Goal: Information Seeking & Learning: Check status

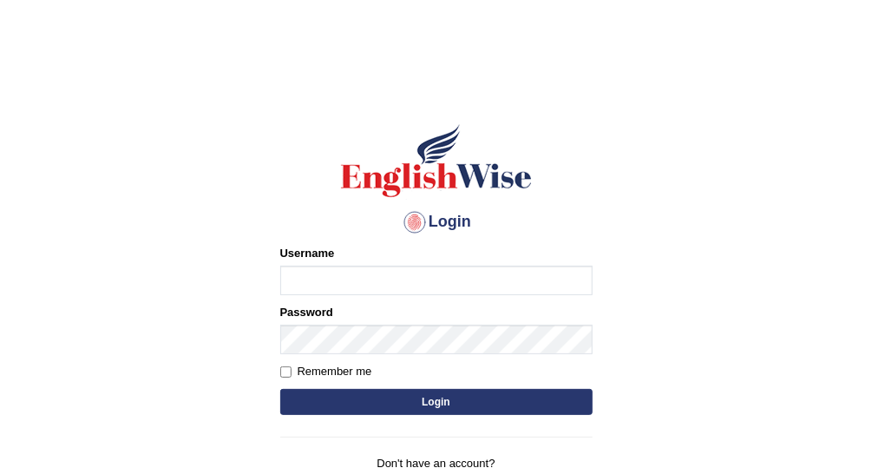
type input "Vallarie97"
click at [518, 405] on button "Login" at bounding box center [436, 402] width 312 height 26
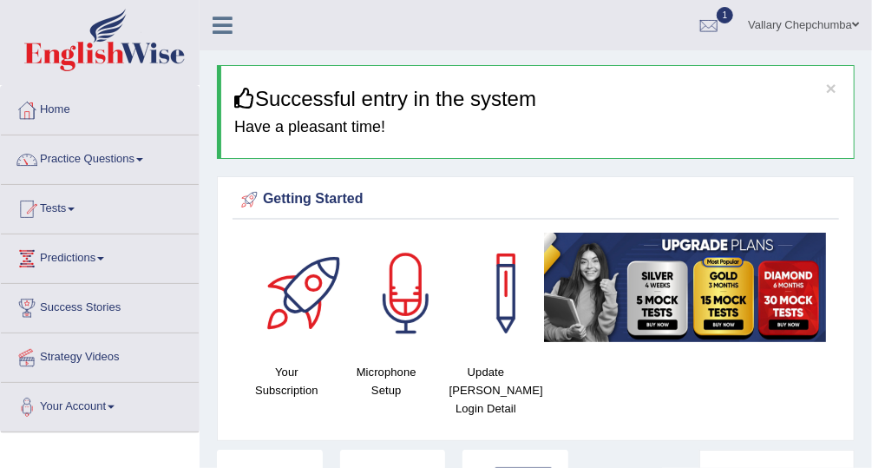
click at [709, 38] on div at bounding box center [709, 26] width 26 height 26
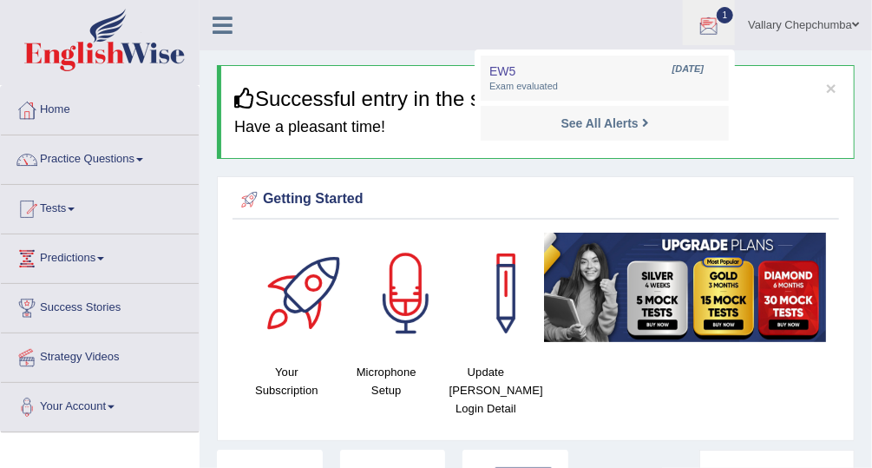
click at [657, 52] on ul "EW5 Sep 27, 2025 Exam evaluated See All Alerts" at bounding box center [605, 99] width 260 height 101
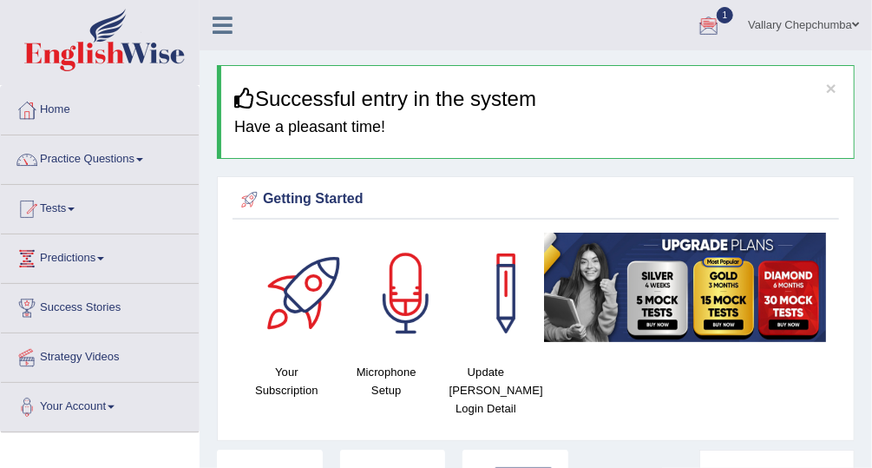
click at [718, 32] on div at bounding box center [709, 26] width 26 height 26
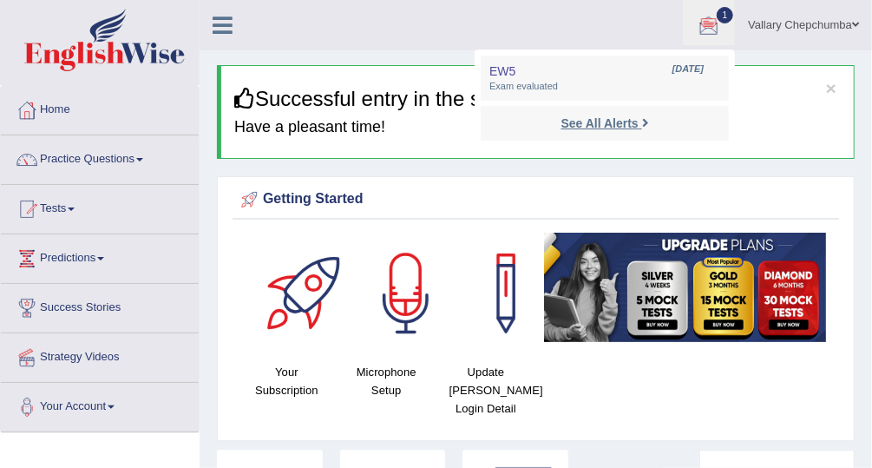
click at [628, 116] on strong "See All Alerts" at bounding box center [599, 123] width 77 height 14
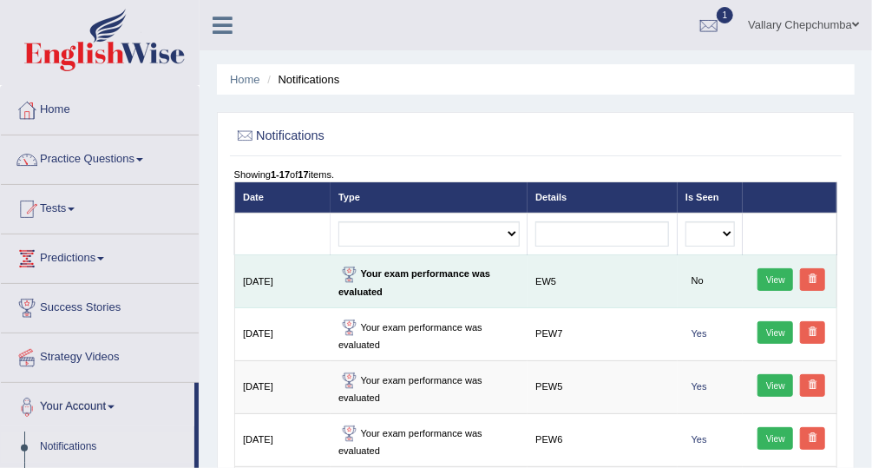
click at [772, 278] on link "View" at bounding box center [775, 279] width 36 height 23
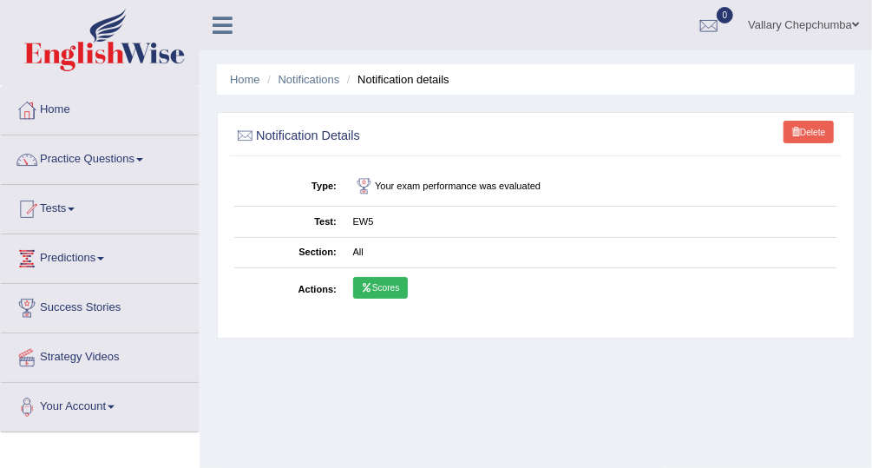
click at [386, 285] on link "Scores" at bounding box center [380, 288] width 55 height 23
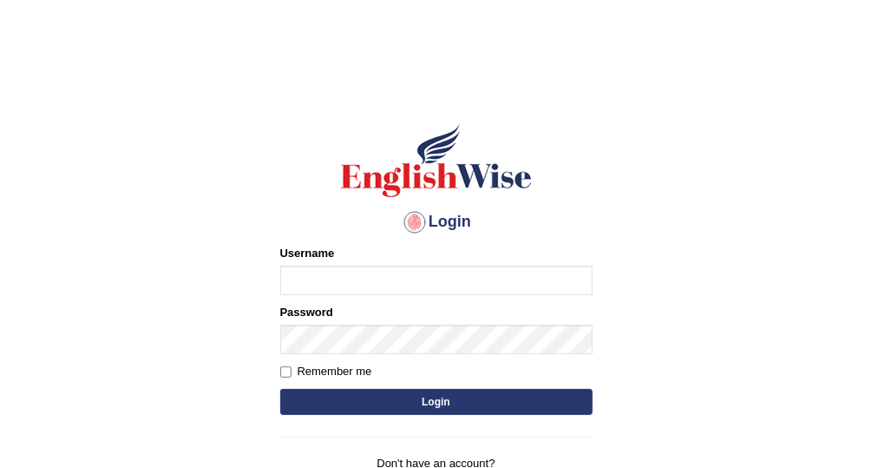
type input "Vallarie97"
click at [501, 403] on button "Login" at bounding box center [436, 402] width 312 height 26
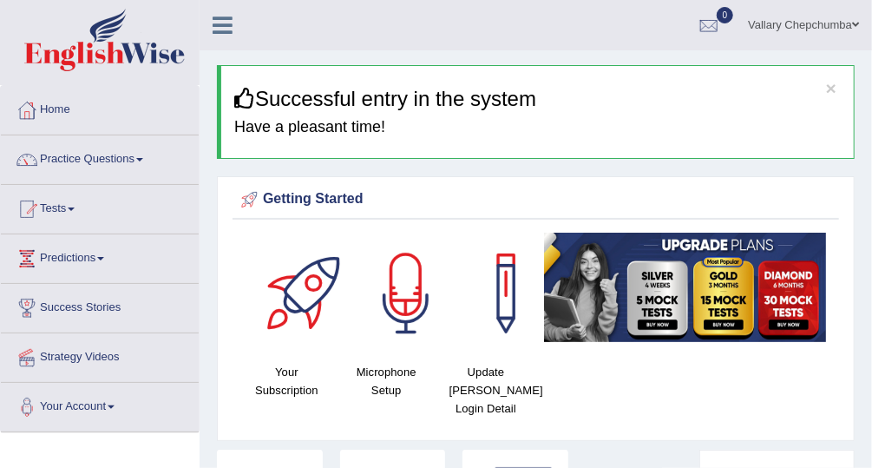
click at [59, 211] on link "Tests" at bounding box center [100, 206] width 198 height 43
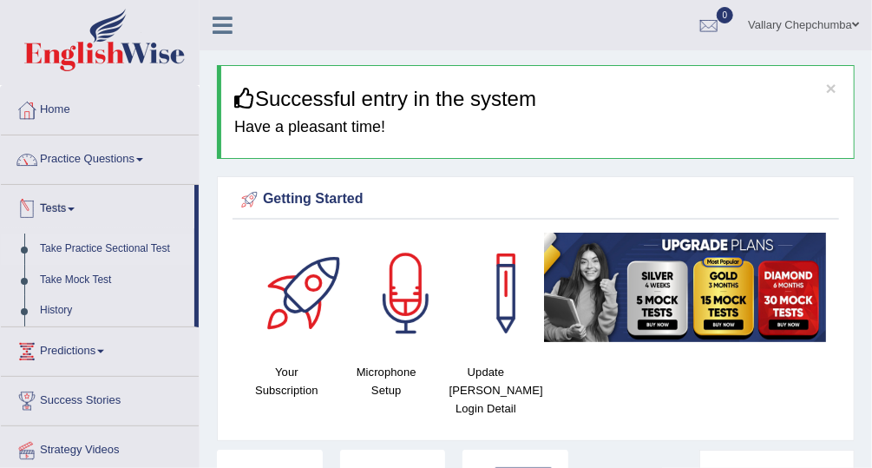
click at [75, 248] on link "Take Practice Sectional Test" at bounding box center [113, 248] width 162 height 31
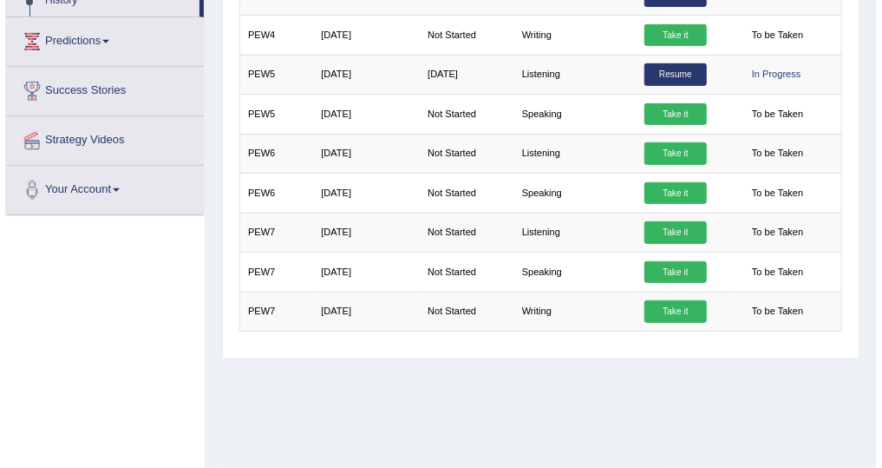
scroll to position [313, 0]
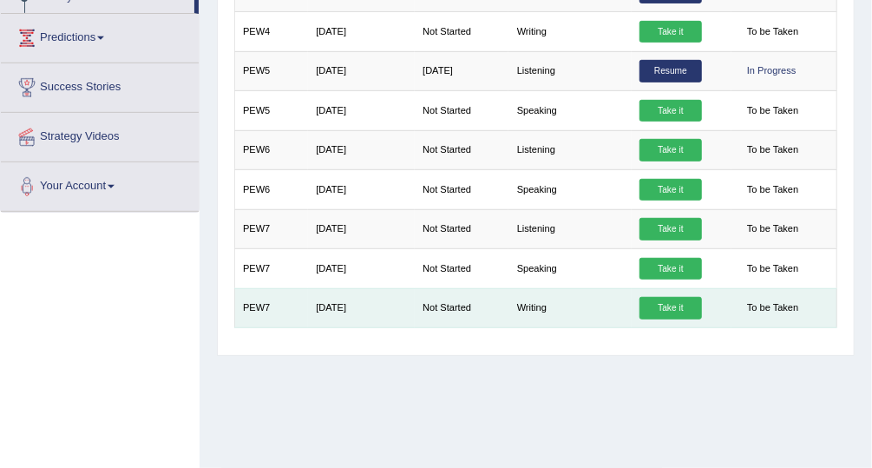
click at [666, 297] on link "Take it" at bounding box center [670, 308] width 62 height 23
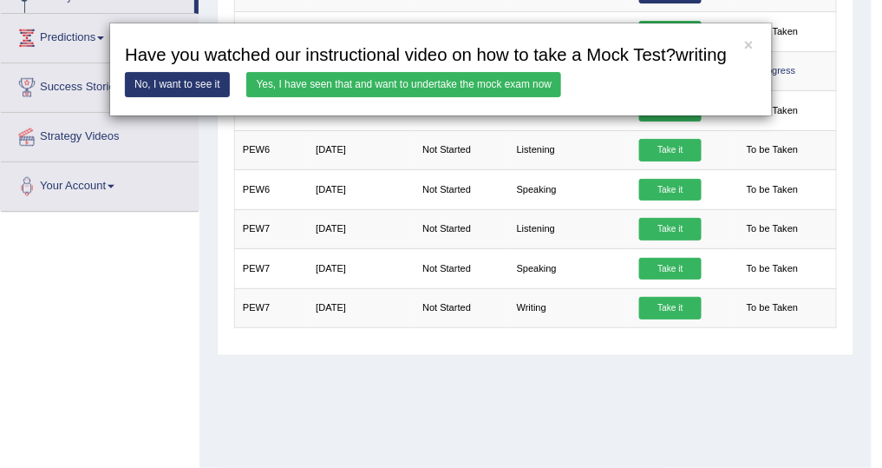
click at [489, 88] on link "Yes, I have seen that and want to undertake the mock exam now" at bounding box center [403, 84] width 315 height 25
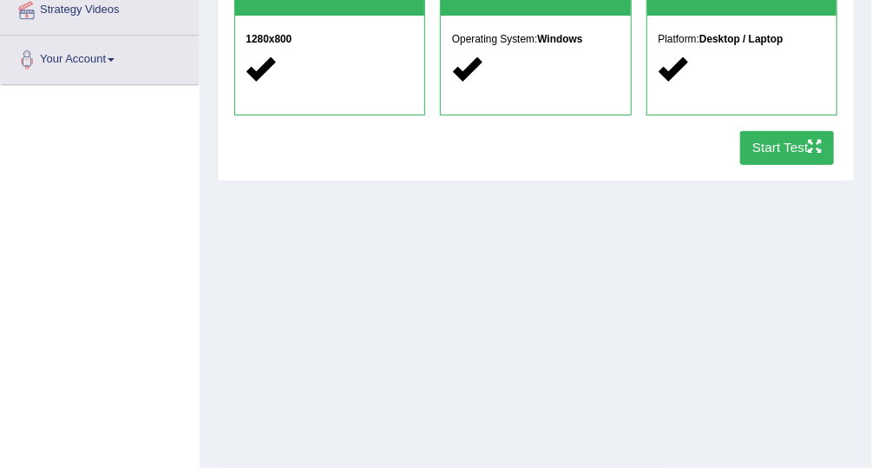
scroll to position [442, 0]
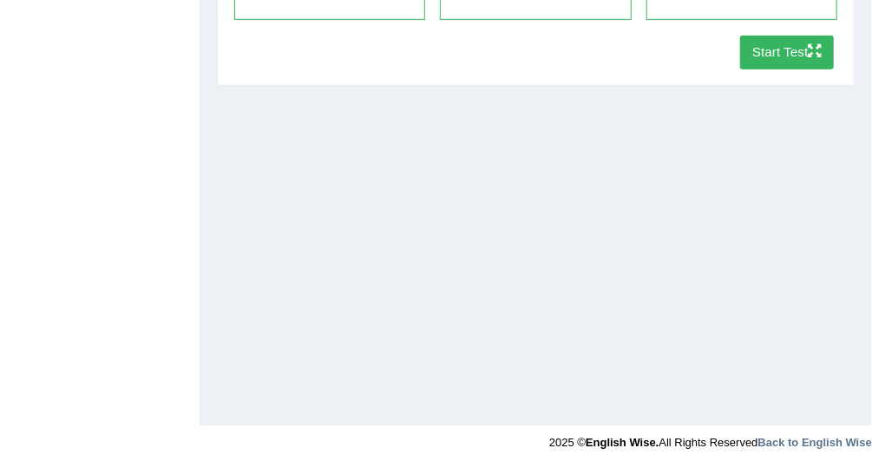
click at [794, 60] on button "Start Test" at bounding box center [787, 53] width 95 height 34
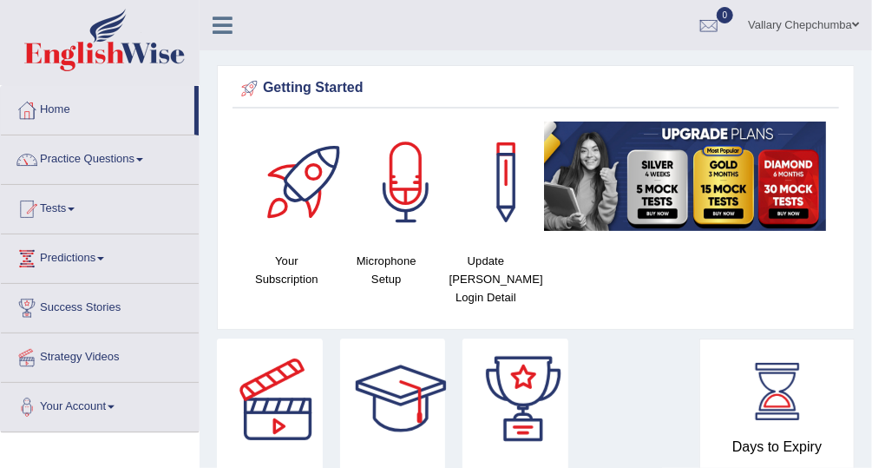
click at [65, 206] on link "Tests" at bounding box center [100, 206] width 198 height 43
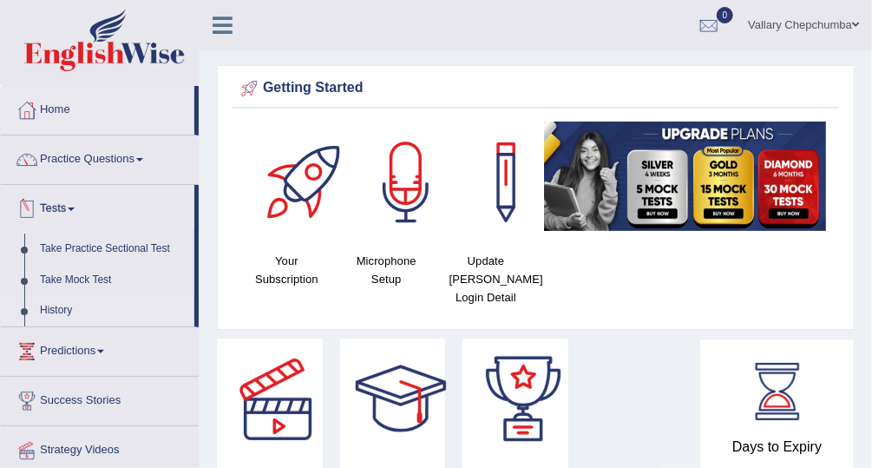
click at [63, 312] on link "History" at bounding box center [113, 310] width 162 height 31
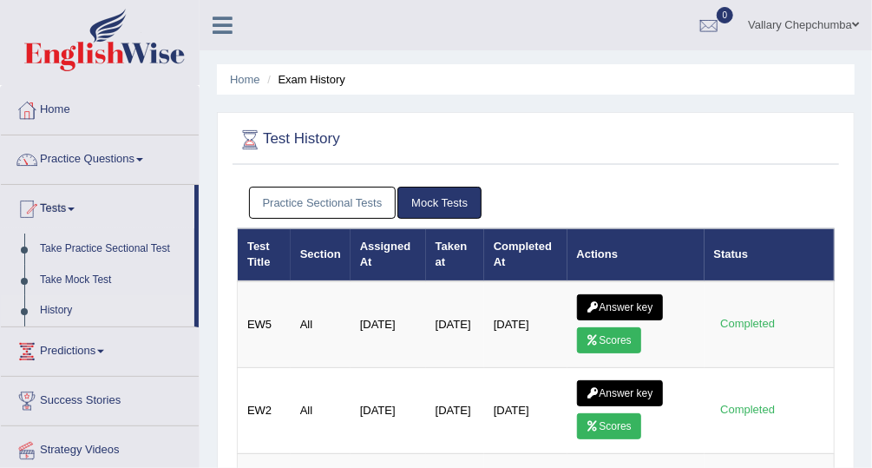
click at [295, 192] on link "Practice Sectional Tests" at bounding box center [322, 203] width 147 height 32
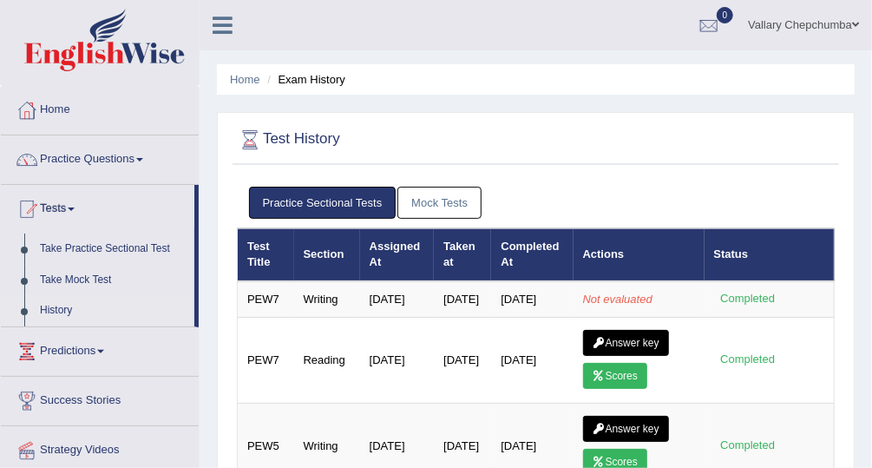
click at [455, 211] on link "Mock Tests" at bounding box center [439, 203] width 84 height 32
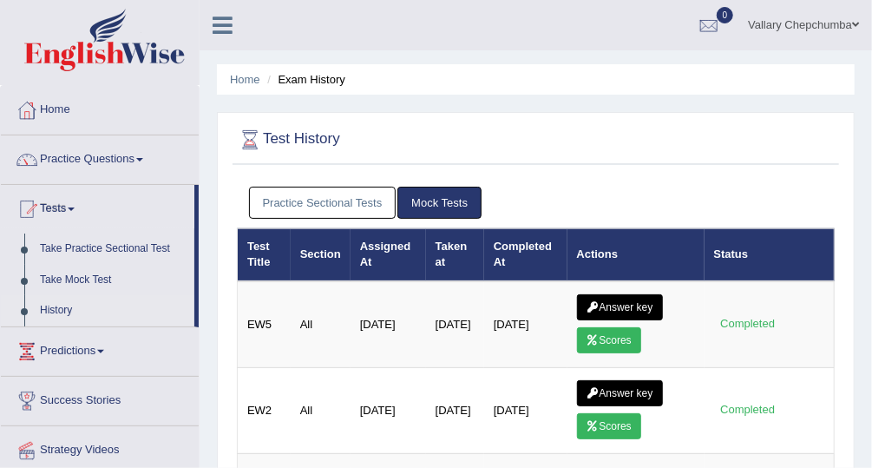
click at [344, 190] on link "Practice Sectional Tests" at bounding box center [322, 203] width 147 height 32
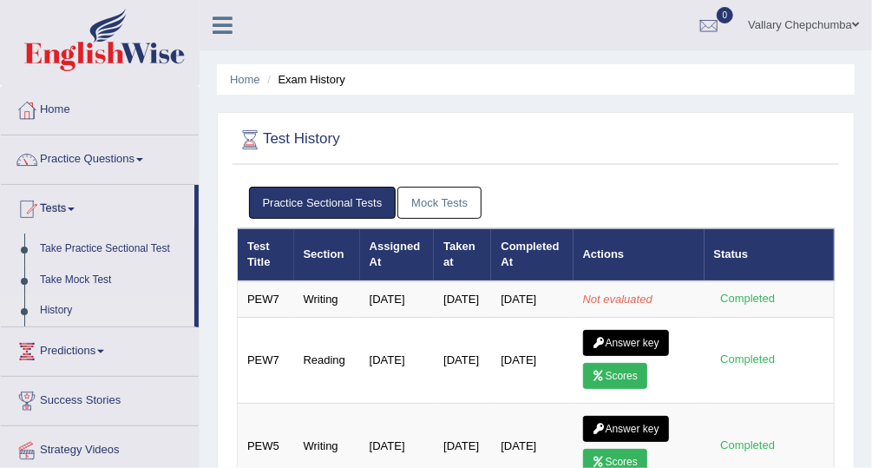
click at [461, 201] on link "Mock Tests" at bounding box center [439, 203] width 84 height 32
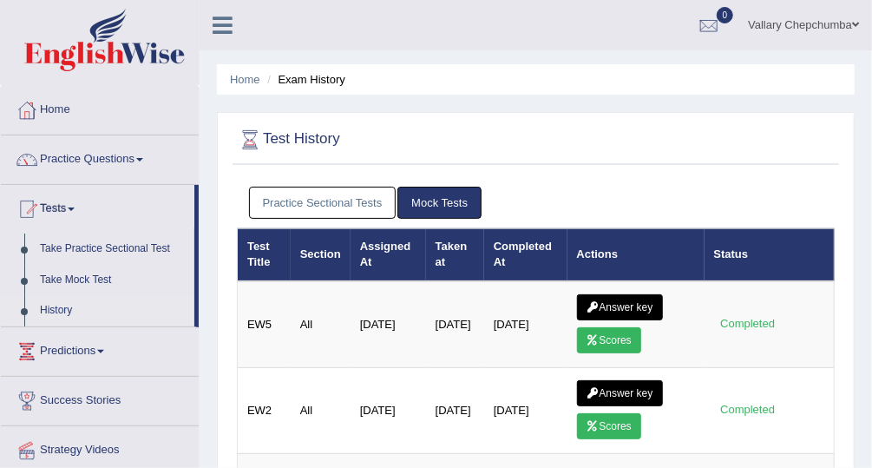
click at [349, 193] on link "Practice Sectional Tests" at bounding box center [322, 203] width 147 height 32
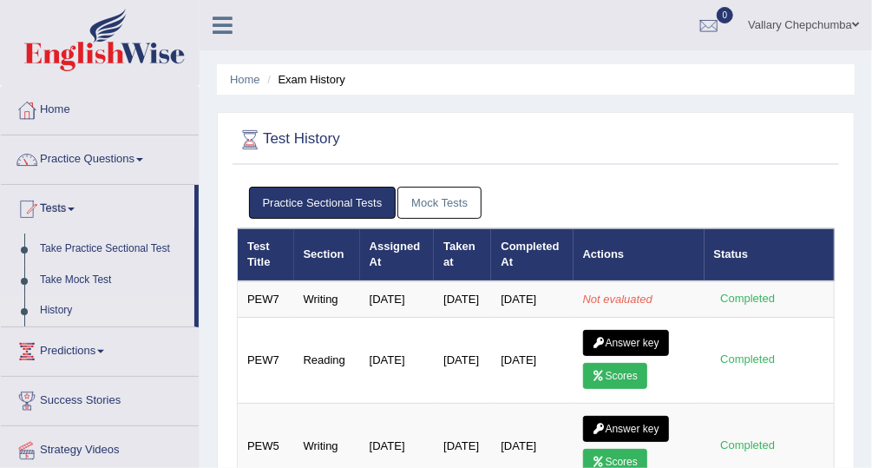
click at [462, 202] on link "Mock Tests" at bounding box center [439, 203] width 84 height 32
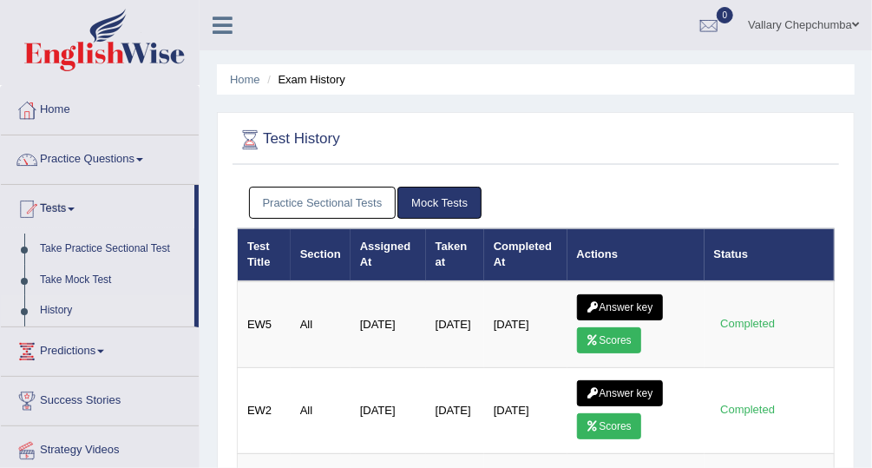
click at [350, 199] on link "Practice Sectional Tests" at bounding box center [322, 203] width 147 height 32
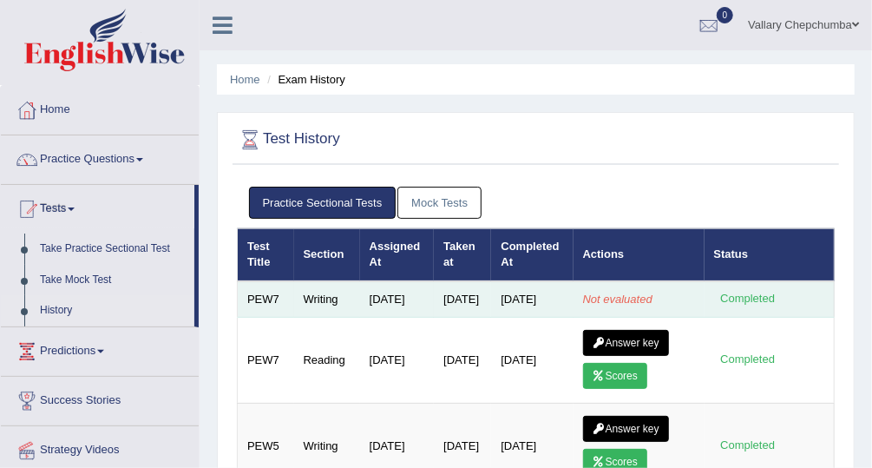
click at [612, 299] on em "Not evaluated" at bounding box center [617, 298] width 69 height 13
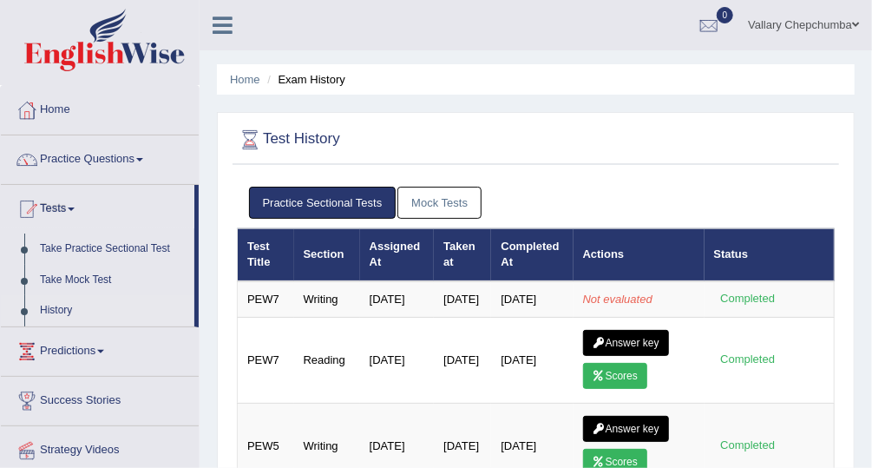
click at [435, 197] on link "Mock Tests" at bounding box center [439, 203] width 84 height 32
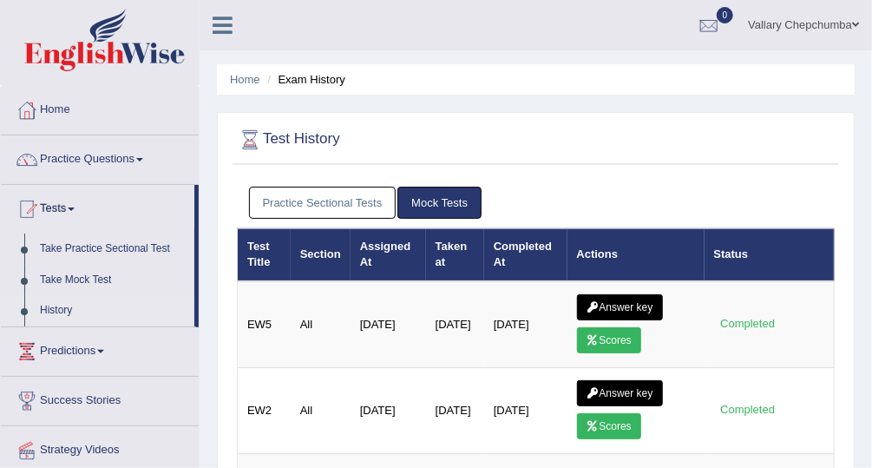
click at [348, 194] on link "Practice Sectional Tests" at bounding box center [322, 203] width 147 height 32
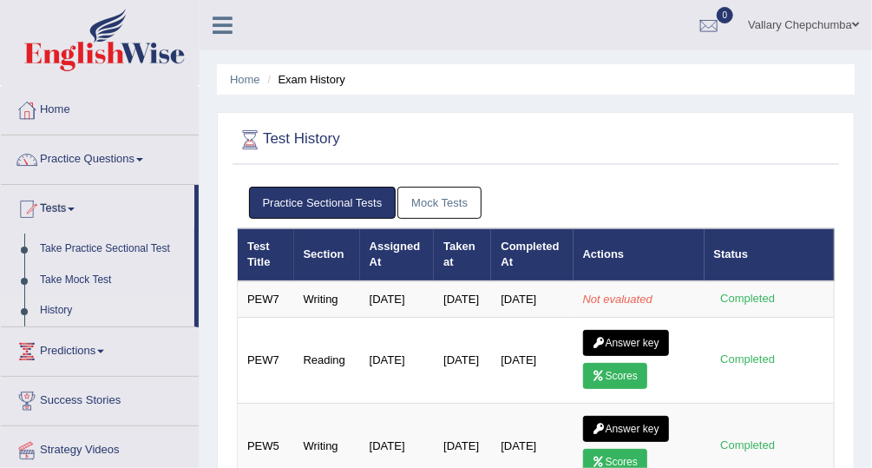
click at [429, 195] on link "Mock Tests" at bounding box center [439, 203] width 84 height 32
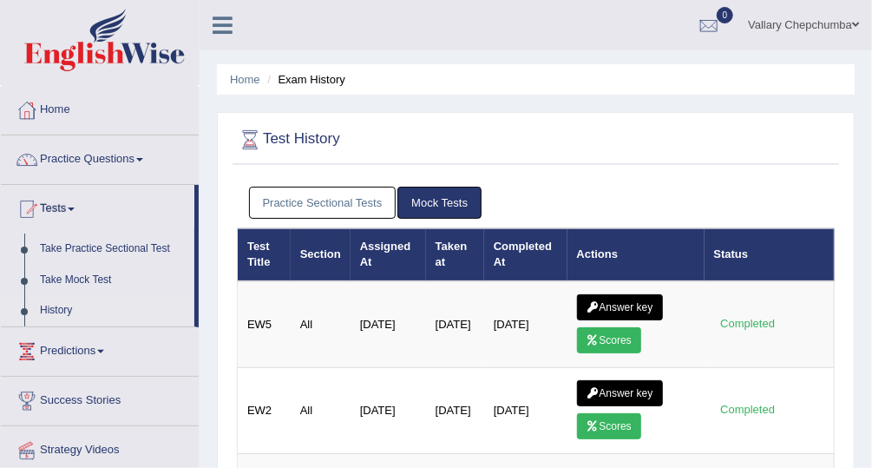
click at [764, 154] on div at bounding box center [536, 140] width 598 height 36
click at [326, 188] on link "Practice Sectional Tests" at bounding box center [322, 203] width 147 height 32
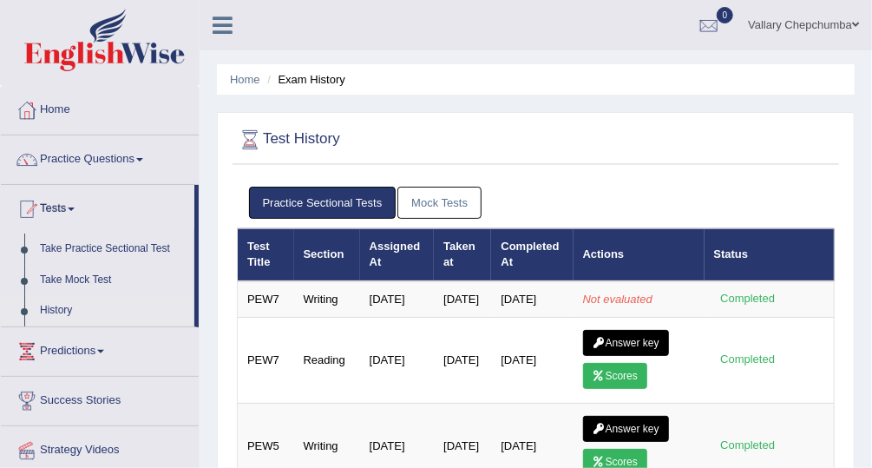
click at [594, 206] on ul "Practice Sectional Tests Mock Tests" at bounding box center [536, 203] width 574 height 32
click at [432, 211] on link "Mock Tests" at bounding box center [439, 203] width 84 height 32
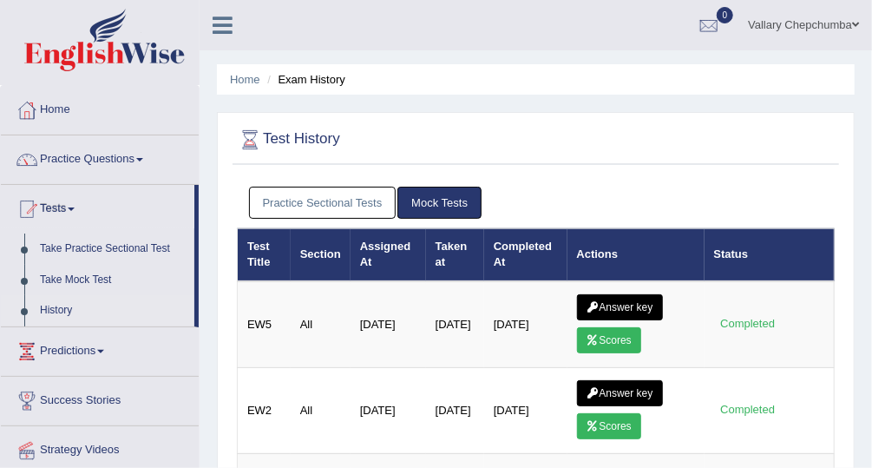
click at [65, 154] on link "Practice Questions" at bounding box center [100, 156] width 198 height 43
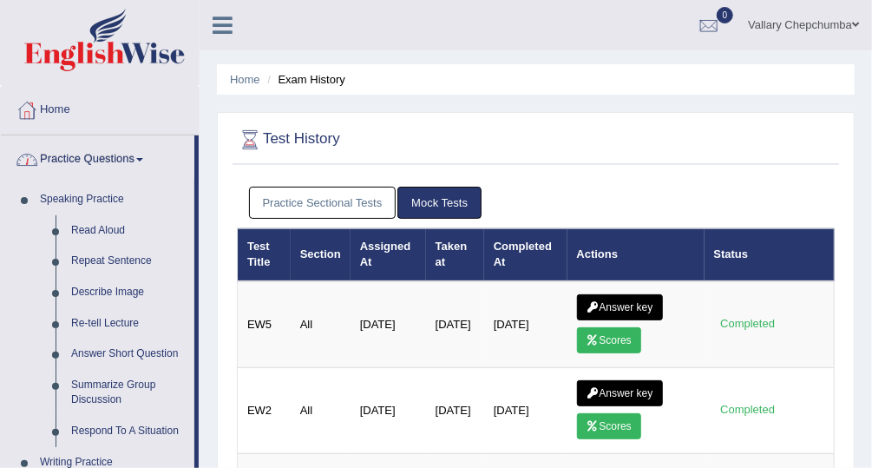
click at [95, 159] on link "Practice Questions" at bounding box center [97, 156] width 193 height 43
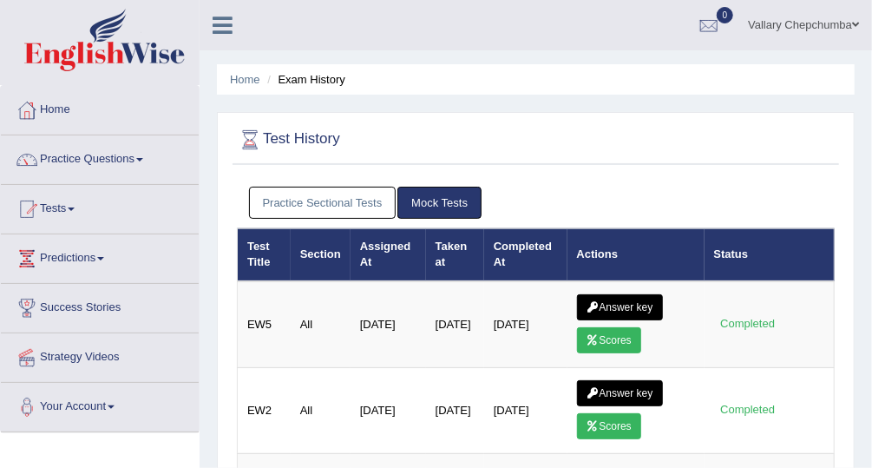
click at [73, 218] on link "Tests" at bounding box center [100, 206] width 198 height 43
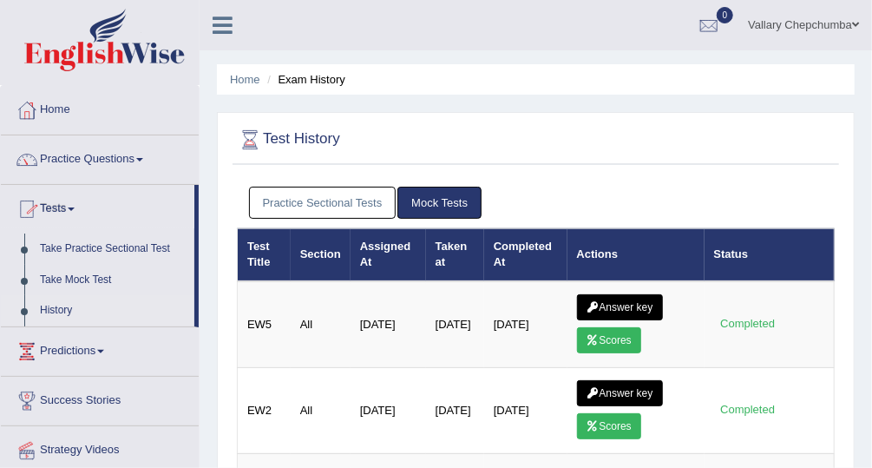
click at [334, 190] on link "Practice Sectional Tests" at bounding box center [322, 203] width 147 height 32
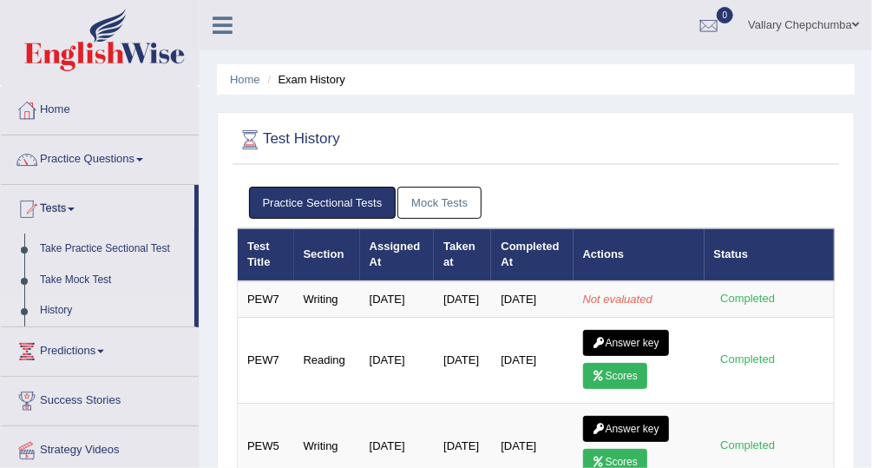
click at [453, 210] on link "Mock Tests" at bounding box center [439, 203] width 84 height 32
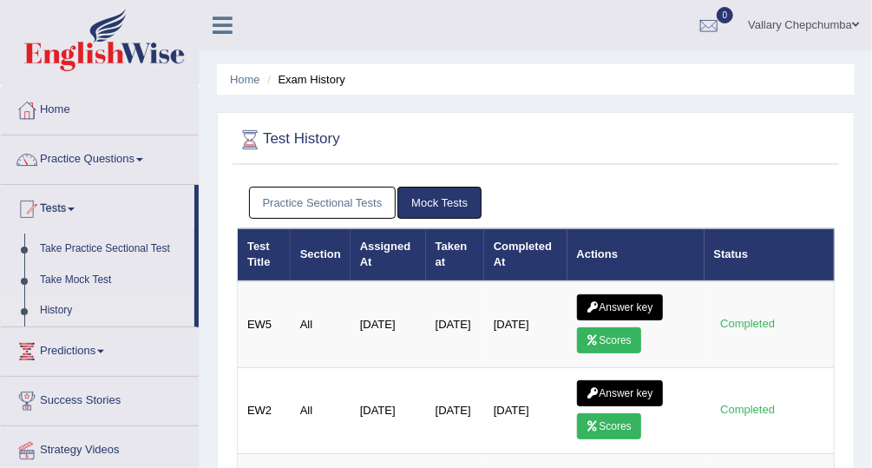
click at [319, 188] on link "Practice Sectional Tests" at bounding box center [322, 203] width 147 height 32
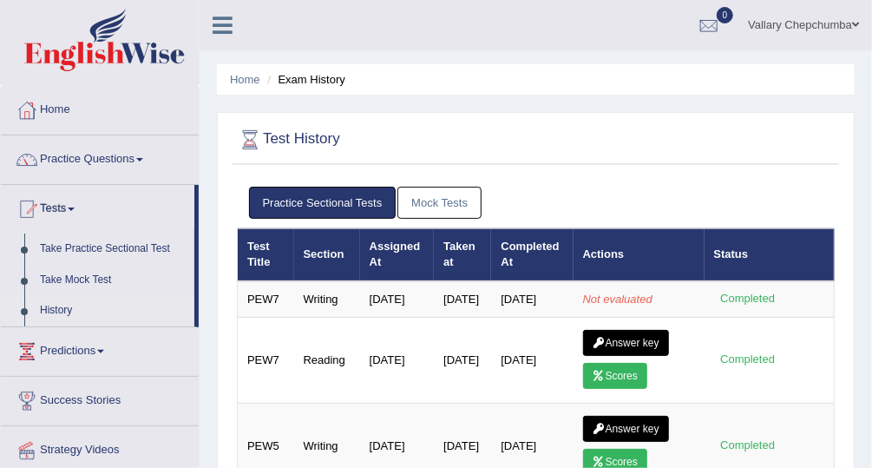
click at [456, 192] on link "Mock Tests" at bounding box center [439, 203] width 84 height 32
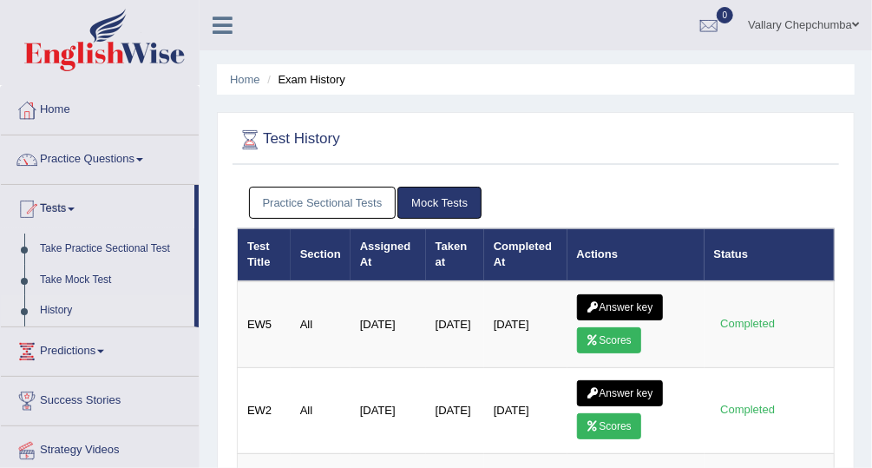
click at [324, 213] on link "Practice Sectional Tests" at bounding box center [322, 203] width 147 height 32
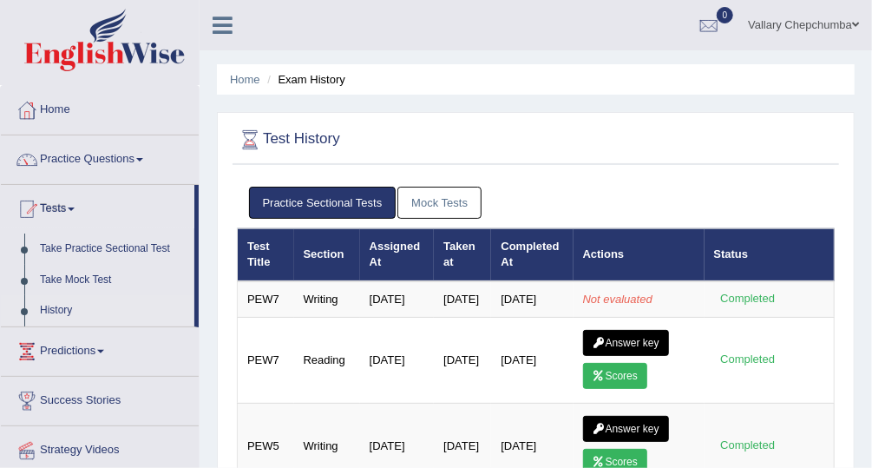
click at [449, 216] on link "Mock Tests" at bounding box center [439, 203] width 84 height 32
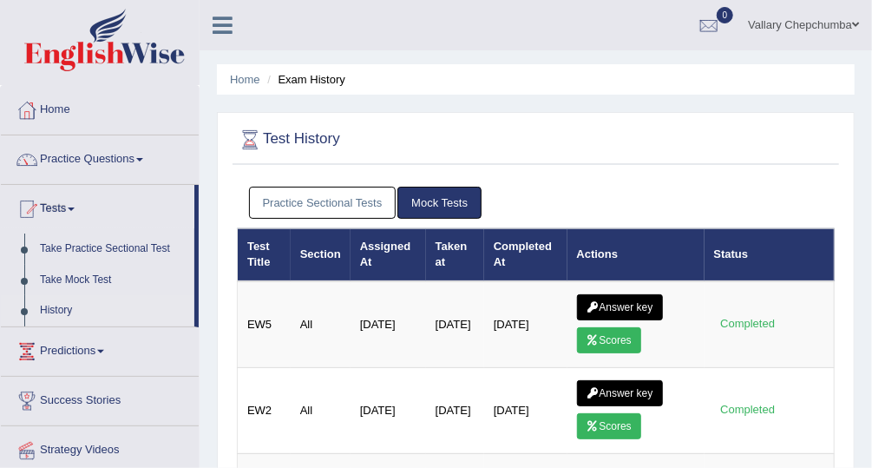
click at [335, 204] on link "Practice Sectional Tests" at bounding box center [322, 203] width 147 height 32
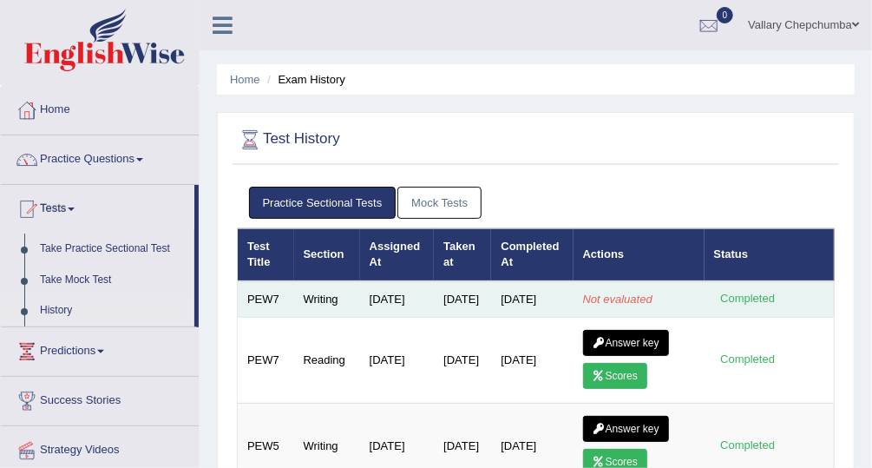
click at [452, 311] on td "[DATE]" at bounding box center [462, 299] width 57 height 36
click at [666, 314] on td "Not evaluated" at bounding box center [638, 299] width 131 height 36
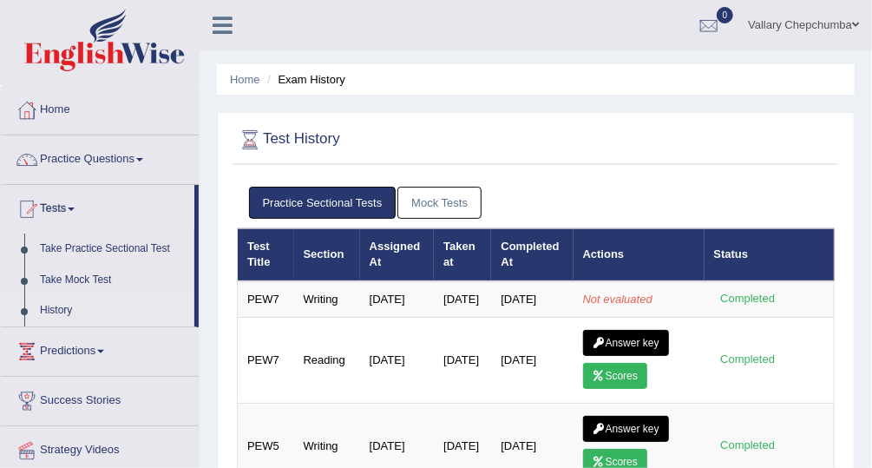
click at [84, 115] on link "Home" at bounding box center [100, 107] width 198 height 43
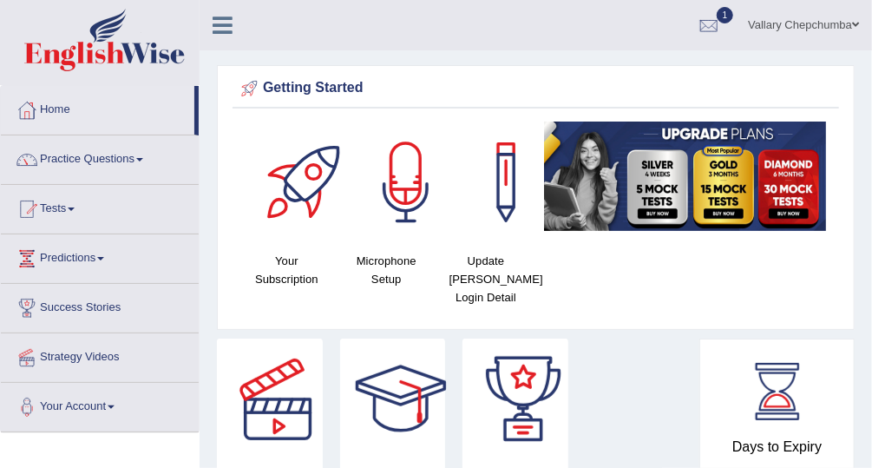
click at [74, 207] on span at bounding box center [71, 208] width 7 height 3
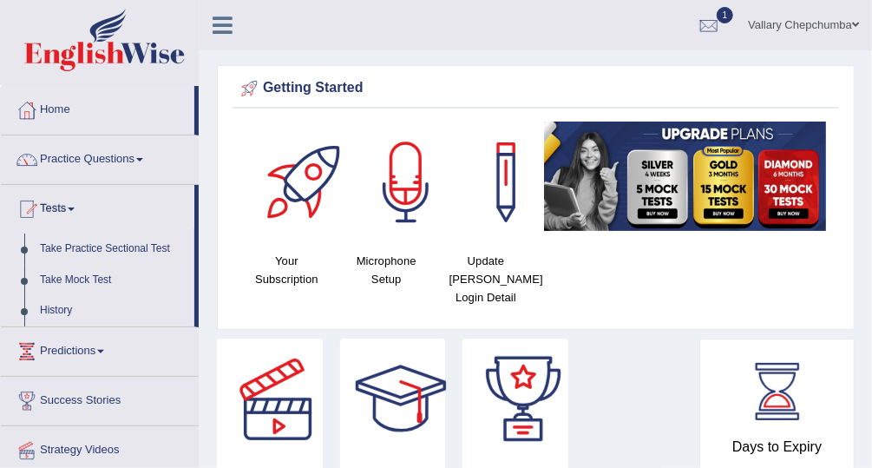
click at [76, 327] on link "Predictions" at bounding box center [100, 348] width 198 height 43
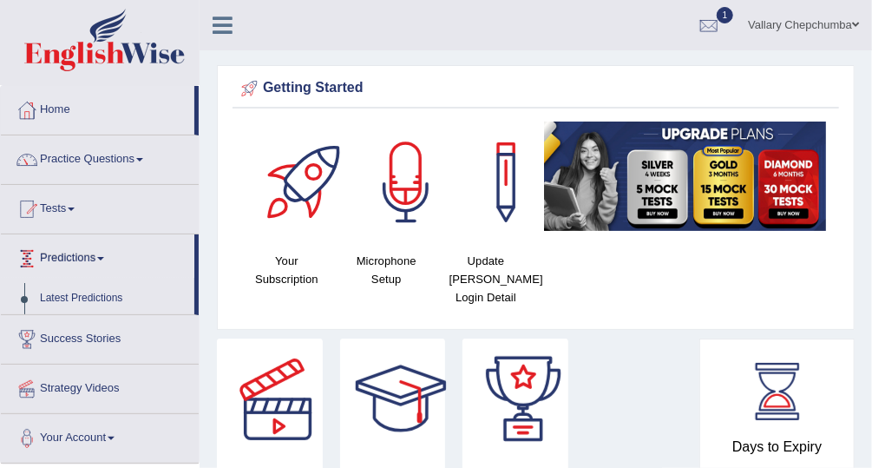
click at [93, 221] on link "Tests" at bounding box center [100, 206] width 198 height 43
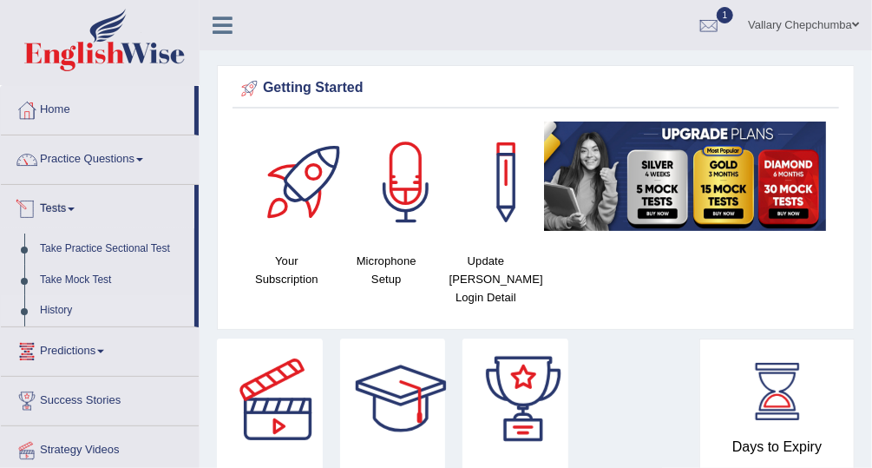
click at [107, 306] on link "History" at bounding box center [113, 310] width 162 height 31
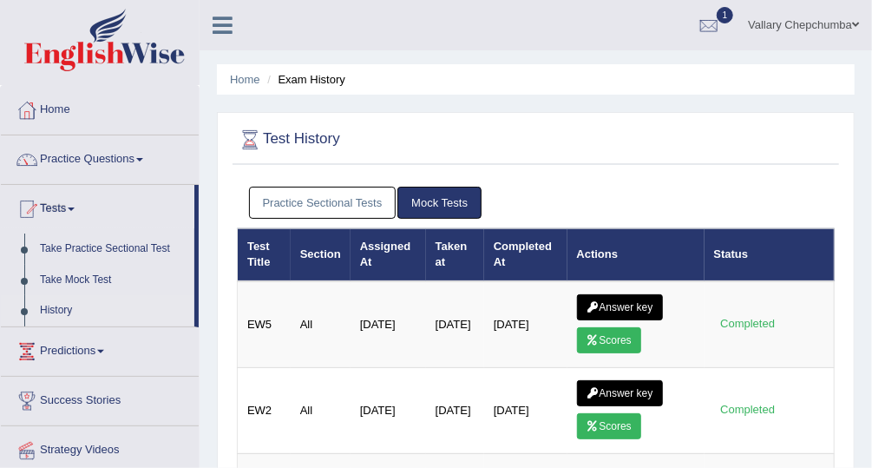
click at [336, 204] on link "Practice Sectional Tests" at bounding box center [322, 203] width 147 height 32
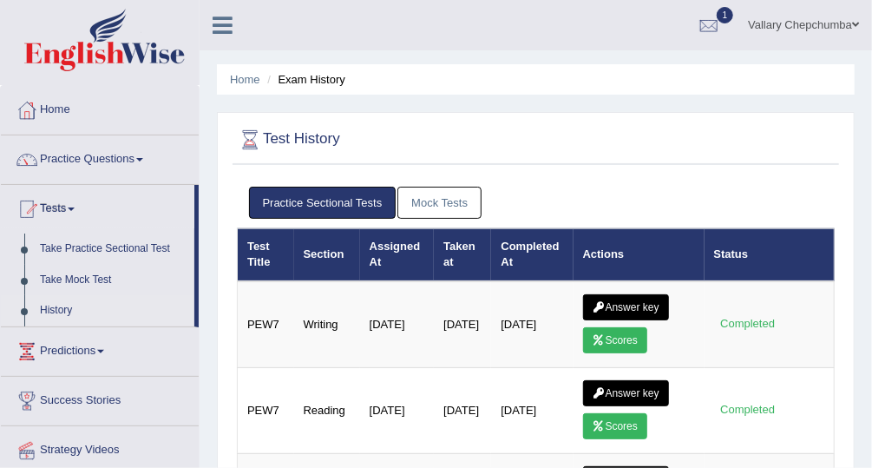
click at [613, 333] on link "Scores" at bounding box center [615, 340] width 64 height 26
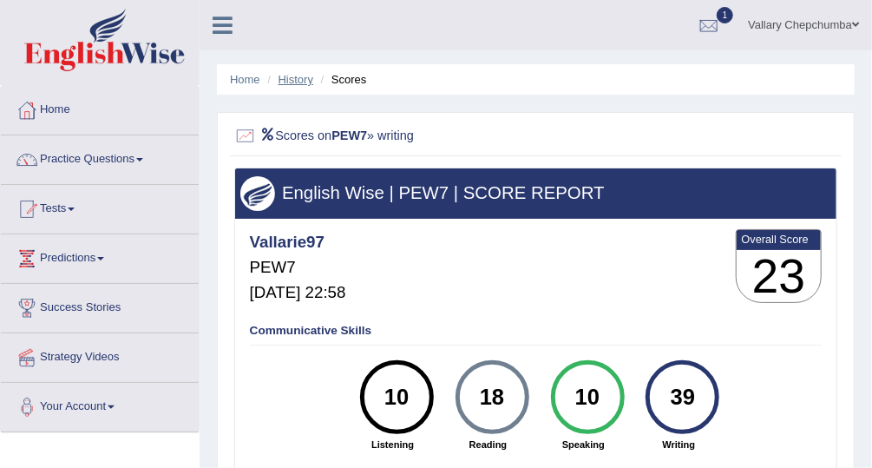
click at [307, 85] on link "History" at bounding box center [295, 79] width 35 height 13
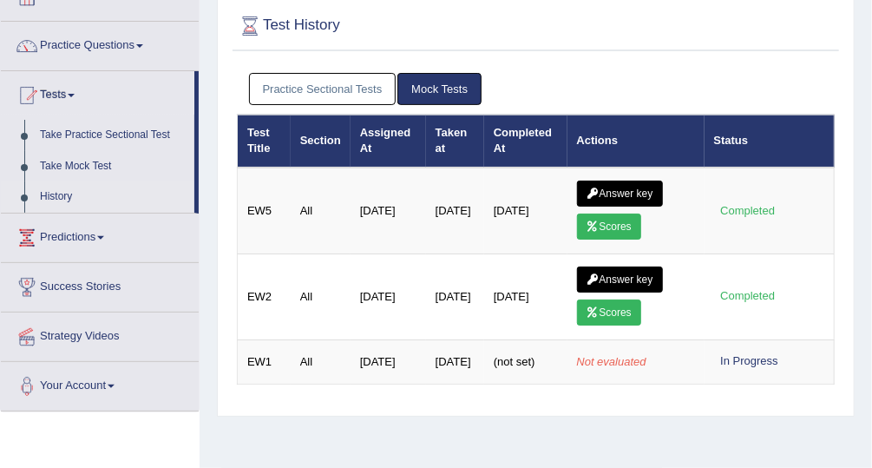
scroll to position [147, 0]
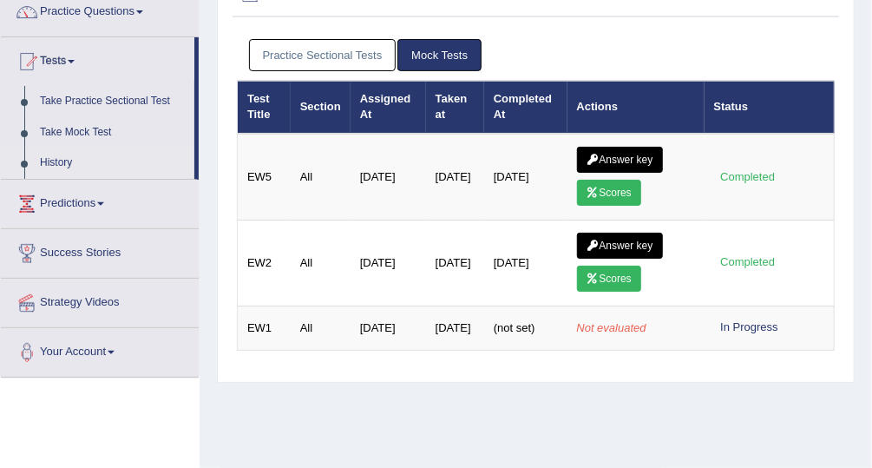
click at [350, 68] on link "Practice Sectional Tests" at bounding box center [322, 55] width 147 height 32
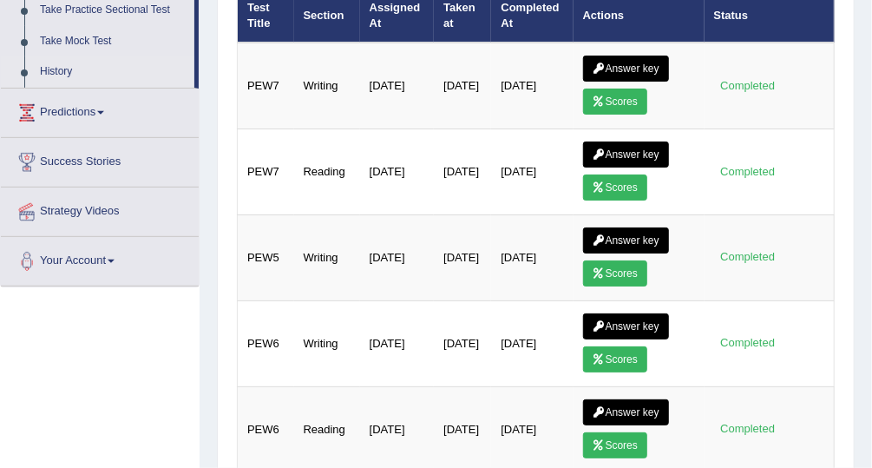
scroll to position [241, 0]
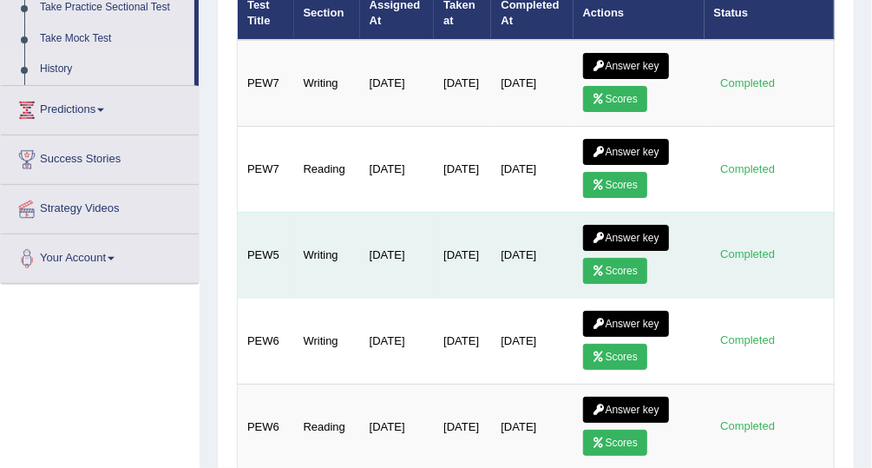
click at [612, 264] on link "Scores" at bounding box center [615, 271] width 64 height 26
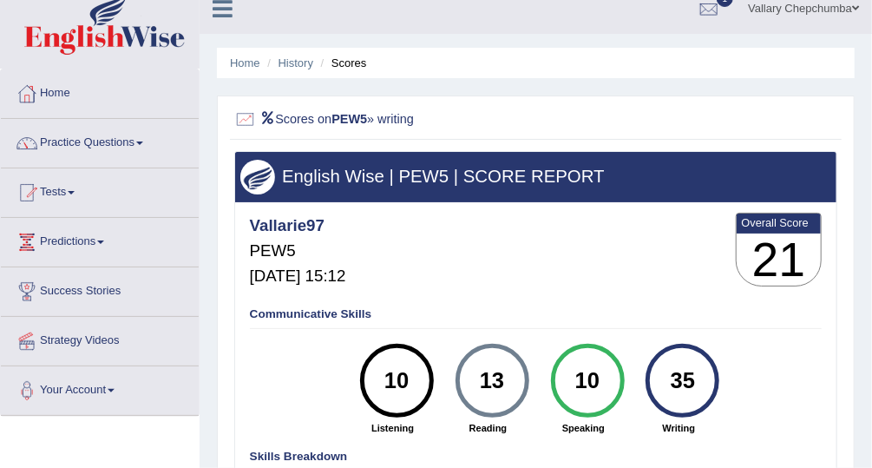
scroll to position [17, 0]
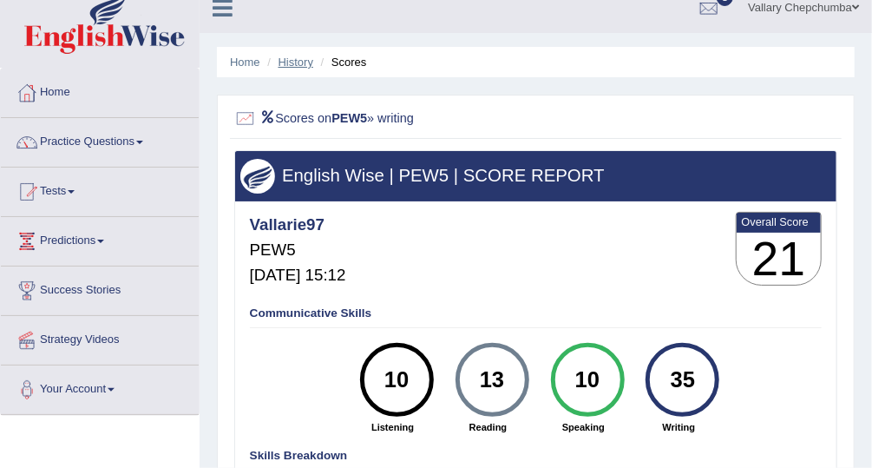
click at [281, 67] on link "History" at bounding box center [295, 62] width 35 height 13
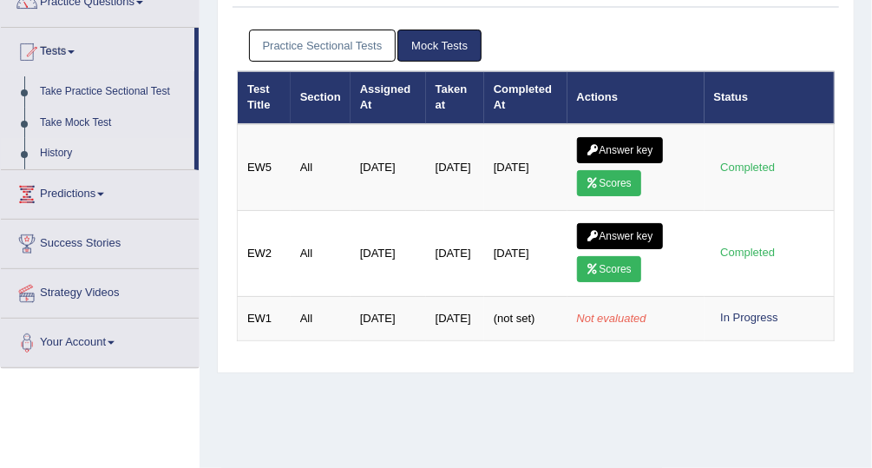
scroll to position [160, 0]
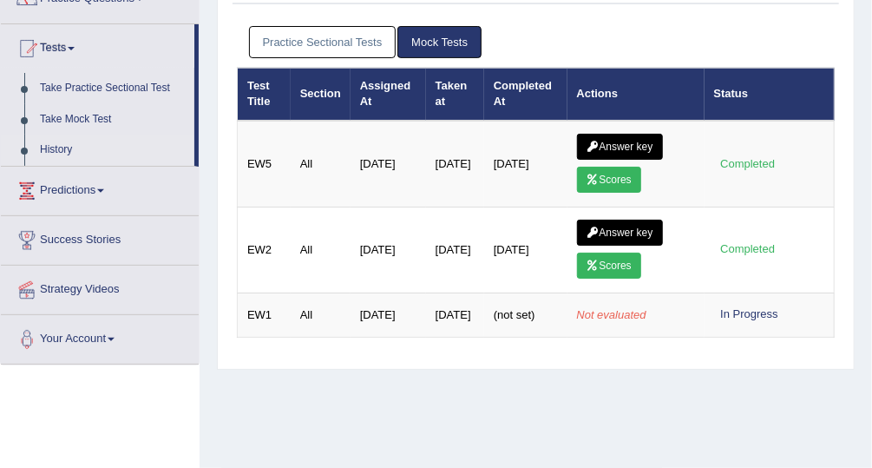
click at [320, 52] on link "Practice Sectional Tests" at bounding box center [322, 42] width 147 height 32
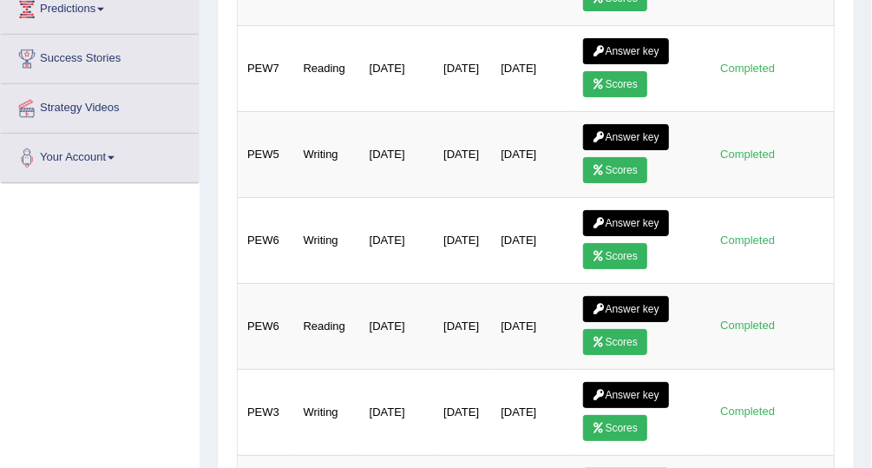
scroll to position [343, 0]
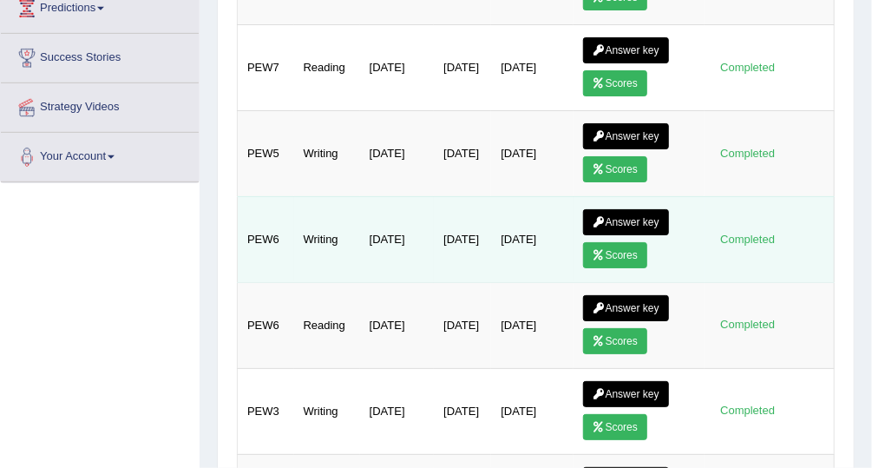
click at [615, 245] on link "Scores" at bounding box center [615, 255] width 64 height 26
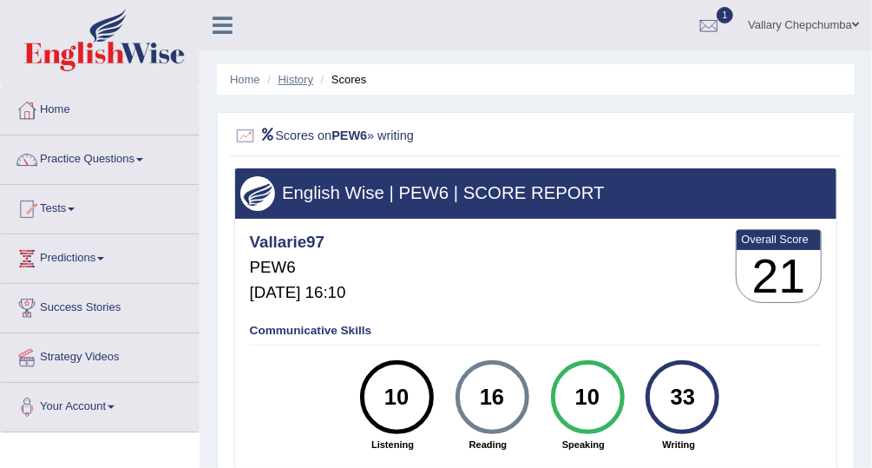
click at [285, 82] on link "History" at bounding box center [295, 79] width 35 height 13
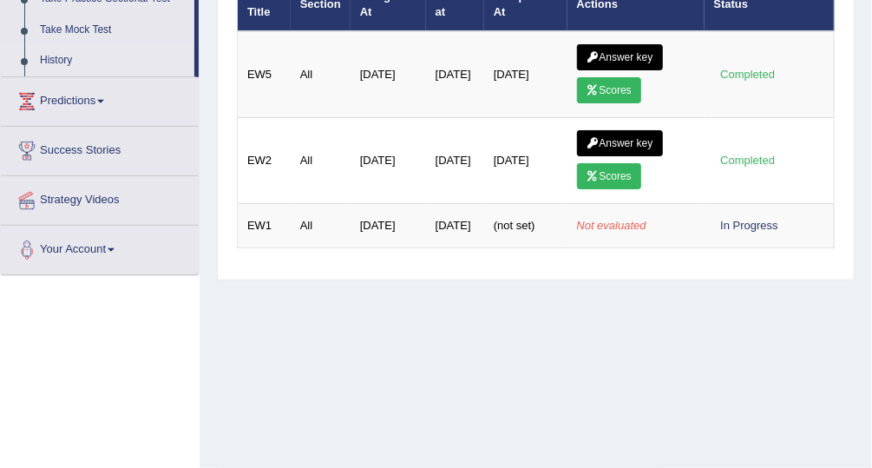
scroll to position [193, 0]
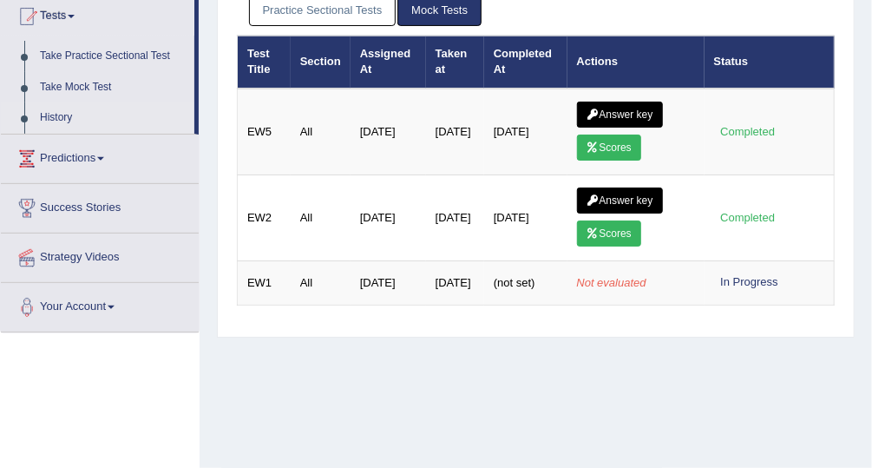
click at [312, 18] on link "Practice Sectional Tests" at bounding box center [322, 10] width 147 height 32
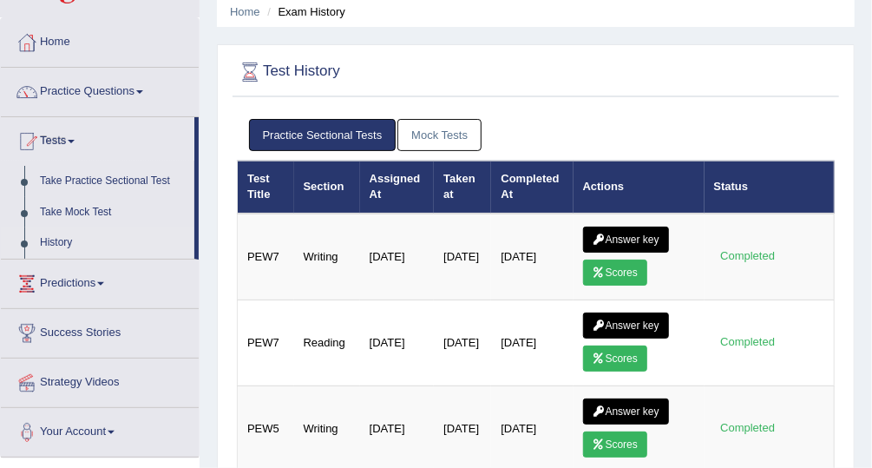
scroll to position [0, 0]
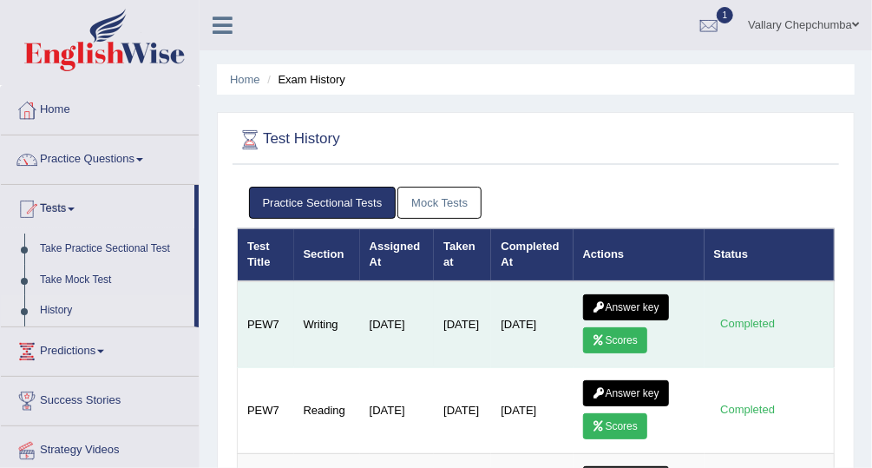
click at [638, 298] on link "Answer key" at bounding box center [626, 307] width 86 height 26
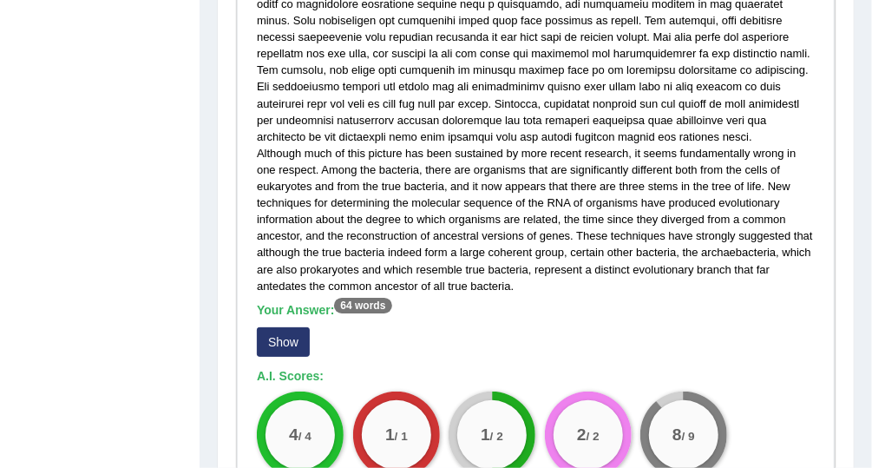
click at [802, 304] on h5 "Your Answer: 64 words" at bounding box center [536, 311] width 558 height 16
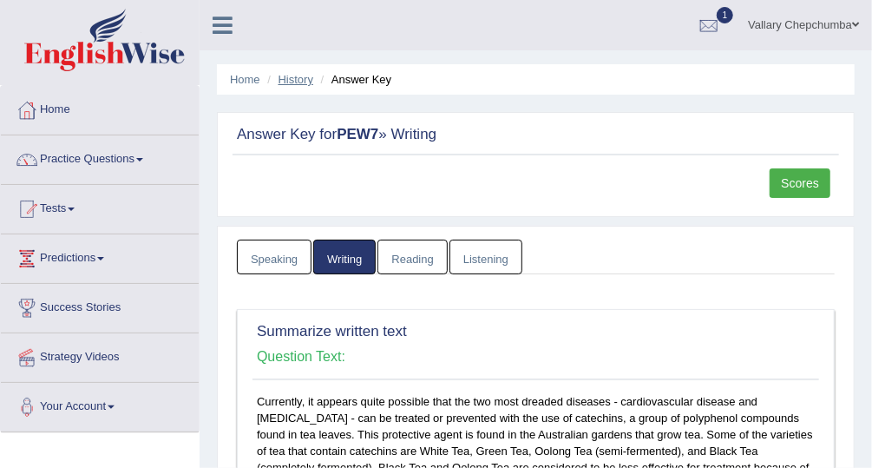
click at [285, 85] on link "History" at bounding box center [295, 79] width 35 height 13
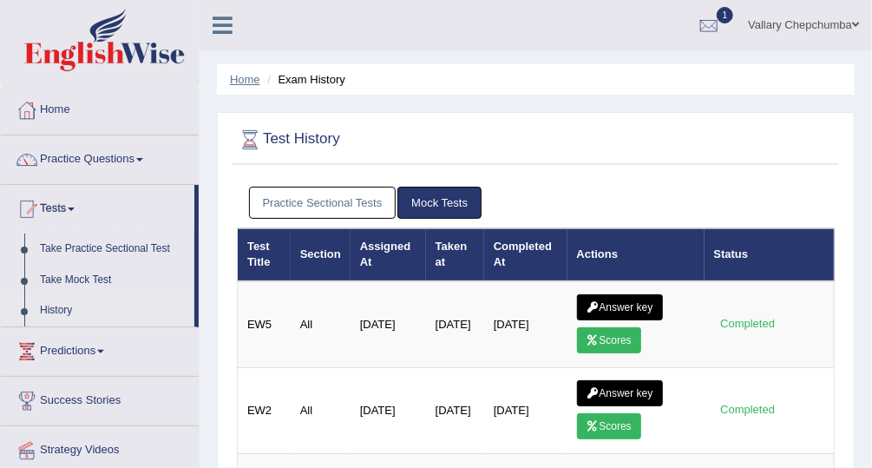
click at [236, 82] on link "Home" at bounding box center [245, 79] width 30 height 13
